Goal: Transaction & Acquisition: Purchase product/service

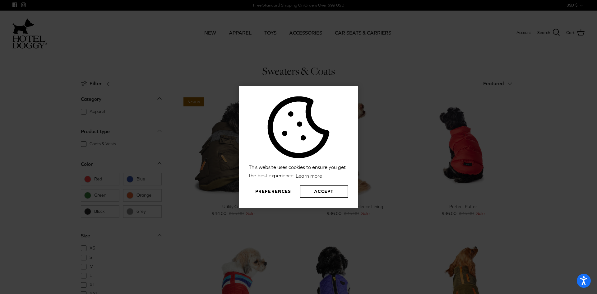
click at [319, 186] on button "Accept" at bounding box center [324, 191] width 49 height 12
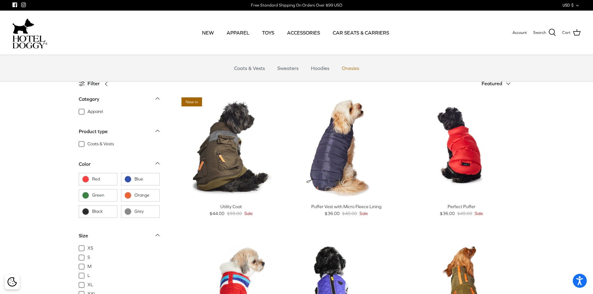
click at [349, 68] on link "Onesies" at bounding box center [350, 68] width 29 height 19
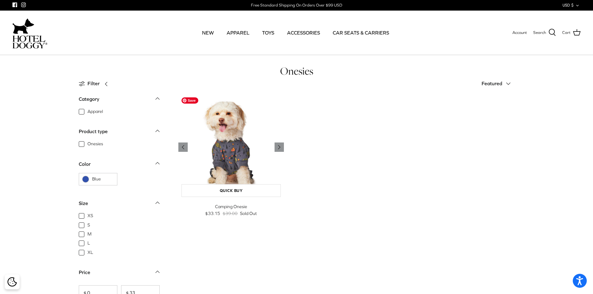
click at [226, 153] on img "Camping Onesie" at bounding box center [231, 147] width 106 height 106
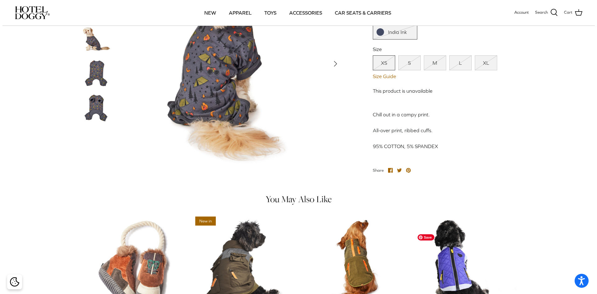
scroll to position [93, 0]
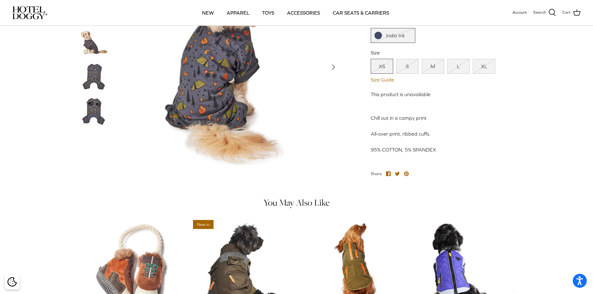
click at [479, 74] on link "XL" at bounding box center [484, 66] width 22 height 15
click at [384, 80] on link "Size Guide" at bounding box center [443, 80] width 144 height 6
